Goal: Task Accomplishment & Management: Manage account settings

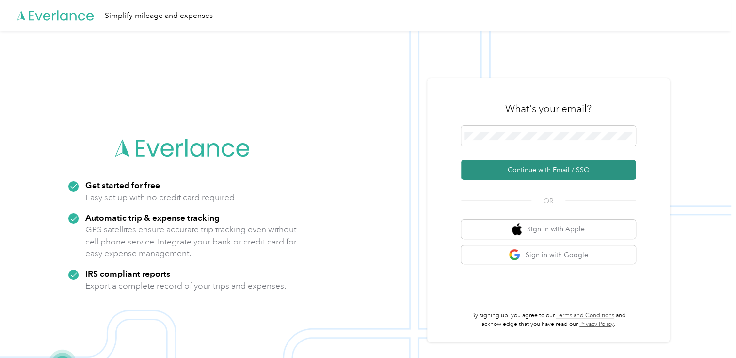
click at [560, 165] on button "Continue with Email / SSO" at bounding box center [548, 169] width 174 height 20
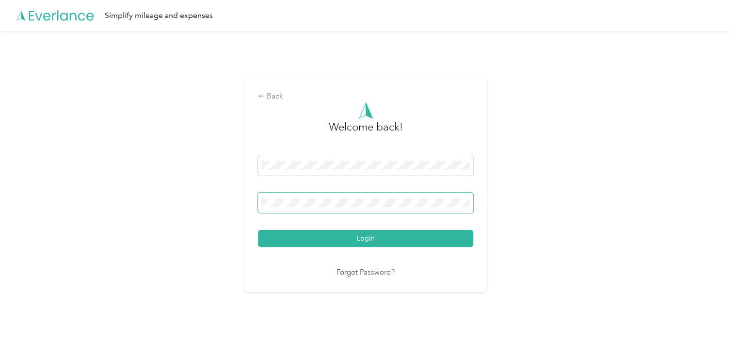
click at [341, 208] on span at bounding box center [365, 202] width 215 height 20
click at [258, 230] on button "Login" at bounding box center [365, 238] width 215 height 17
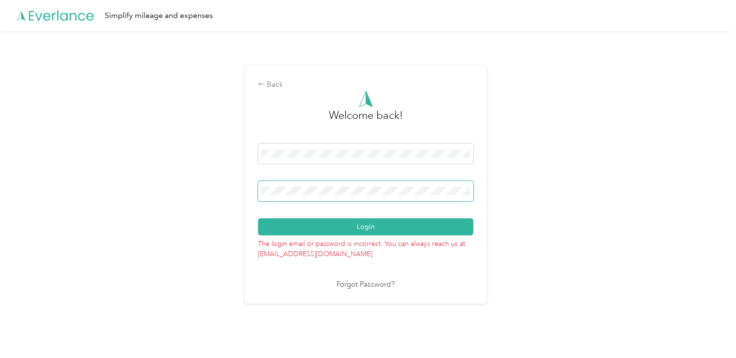
click at [258, 218] on button "Login" at bounding box center [365, 226] width 215 height 17
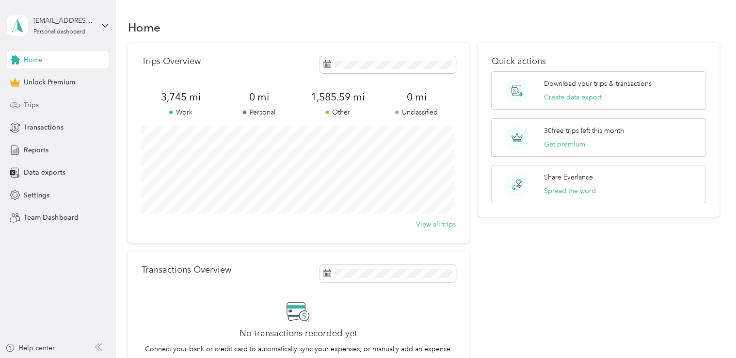
click at [46, 111] on div "Trips" at bounding box center [58, 104] width 102 height 17
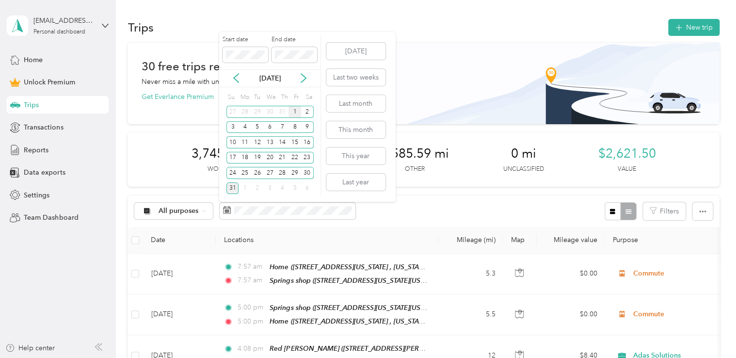
click at [297, 108] on div "1" at bounding box center [294, 112] width 13 height 12
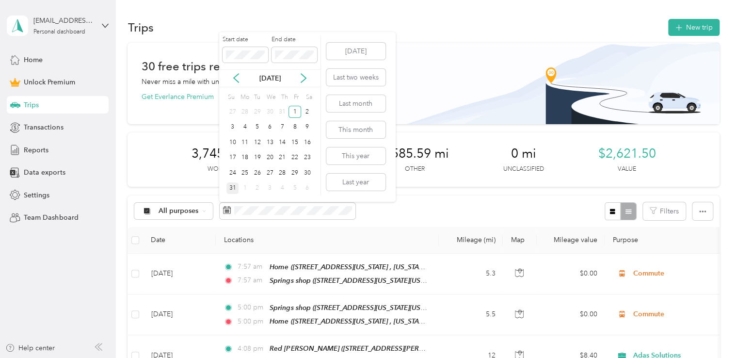
click at [233, 192] on div "31" at bounding box center [232, 188] width 13 height 12
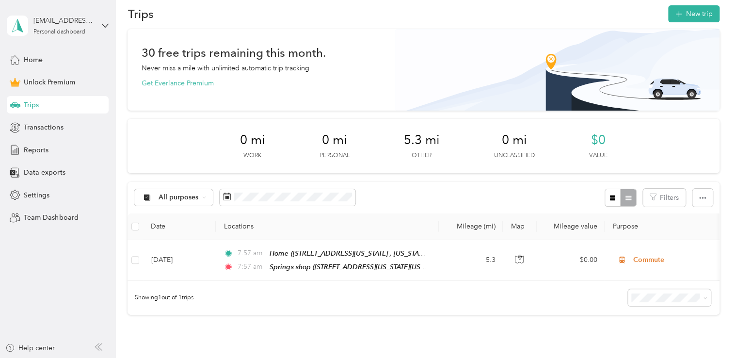
scroll to position [13, 0]
